Goal: Information Seeking & Learning: Learn about a topic

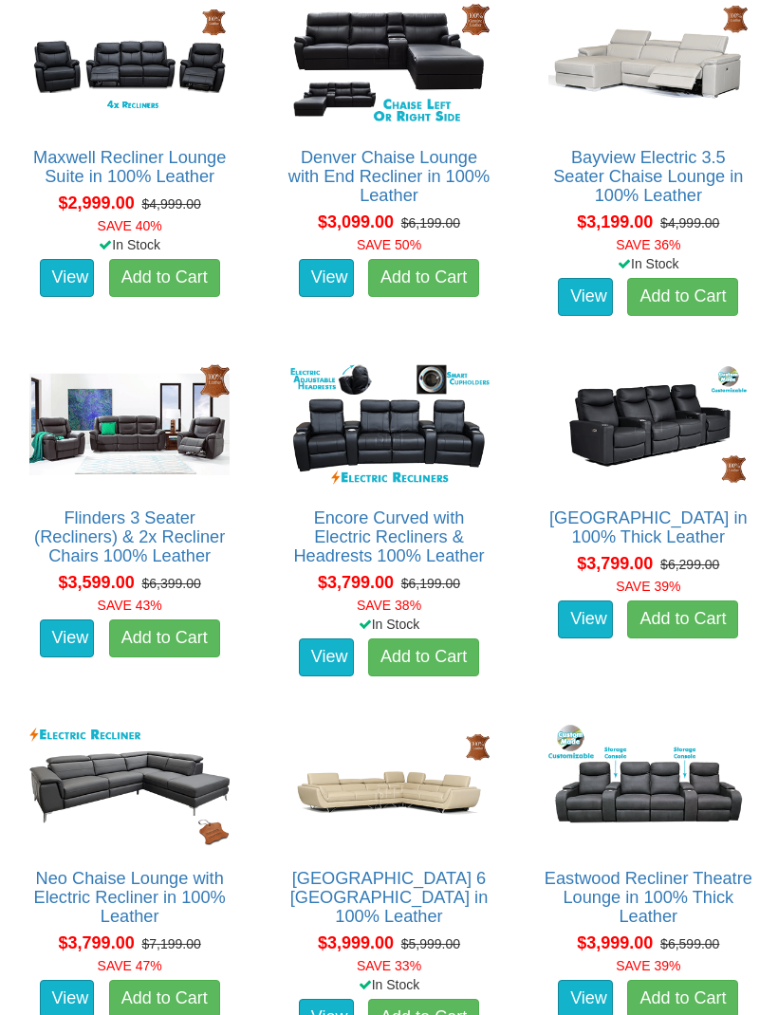
scroll to position [1404, 0]
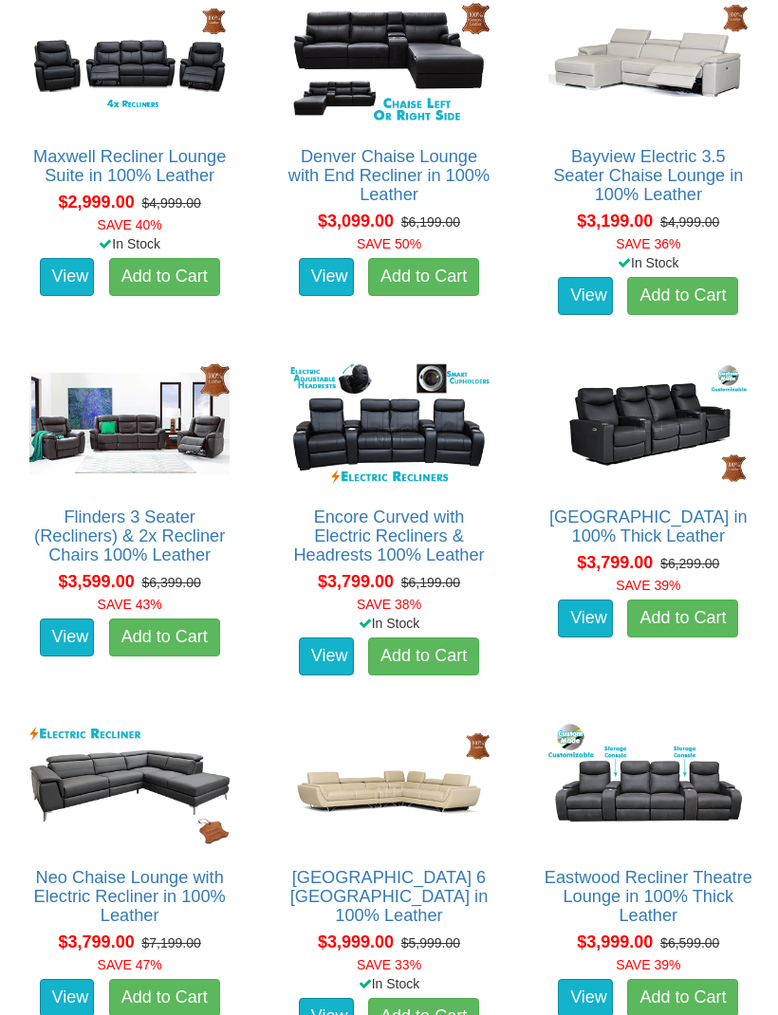
scroll to position [1404, 0]
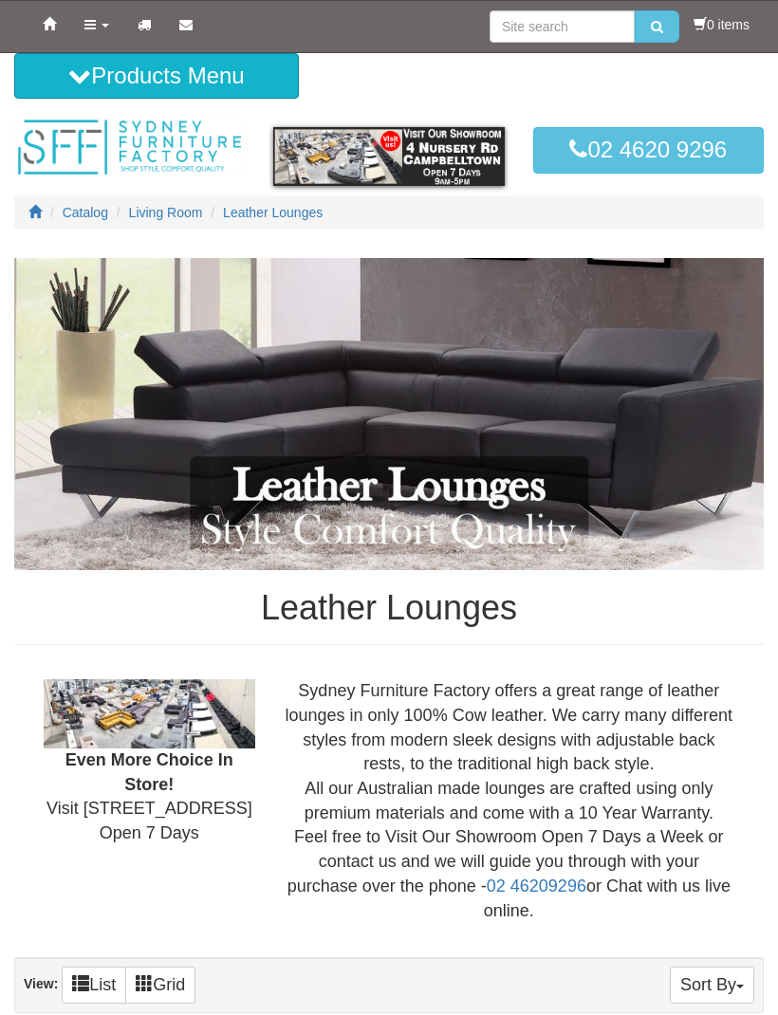
scroll to position [1403, 0]
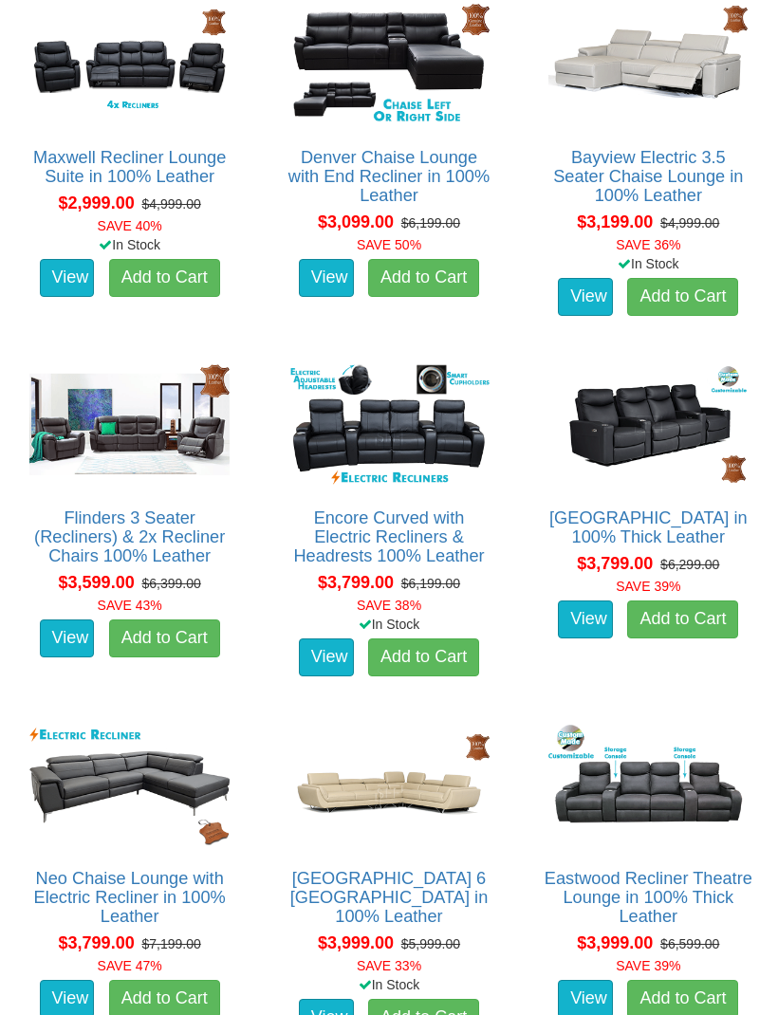
click at [724, 370] on img at bounding box center [649, 426] width 210 height 130
